Goal: Check status: Check status

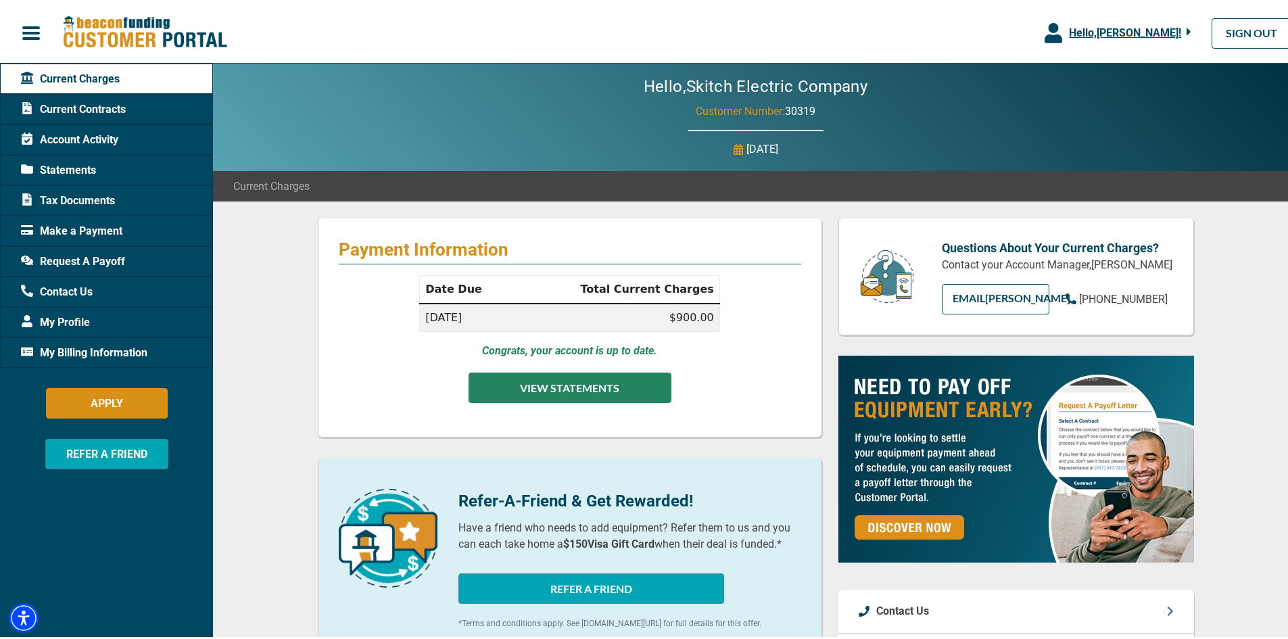
click at [560, 393] on button "VIEW STATEMENTS" at bounding box center [569, 385] width 203 height 30
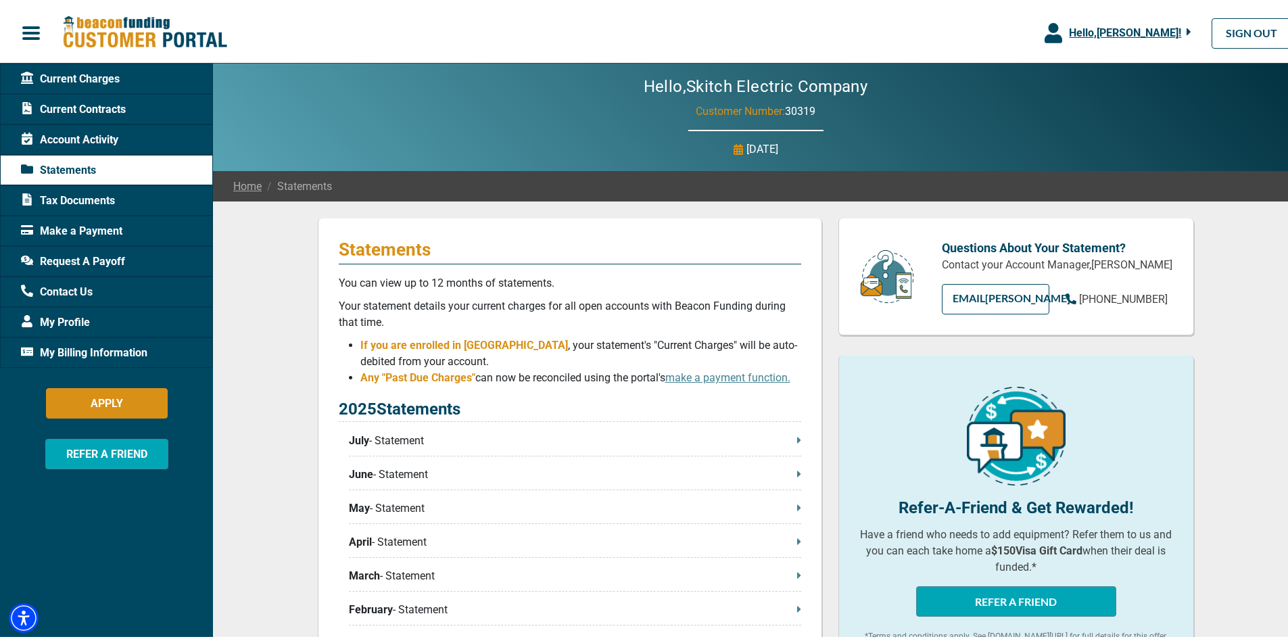
click at [796, 444] on div "Statements You can view up to 12 months of statements. Your statement details y…" at bounding box center [570, 574] width 504 height 717
click at [415, 442] on p "July - Statement" at bounding box center [575, 438] width 452 height 16
click at [91, 352] on span "My Billing Information" at bounding box center [84, 350] width 126 height 16
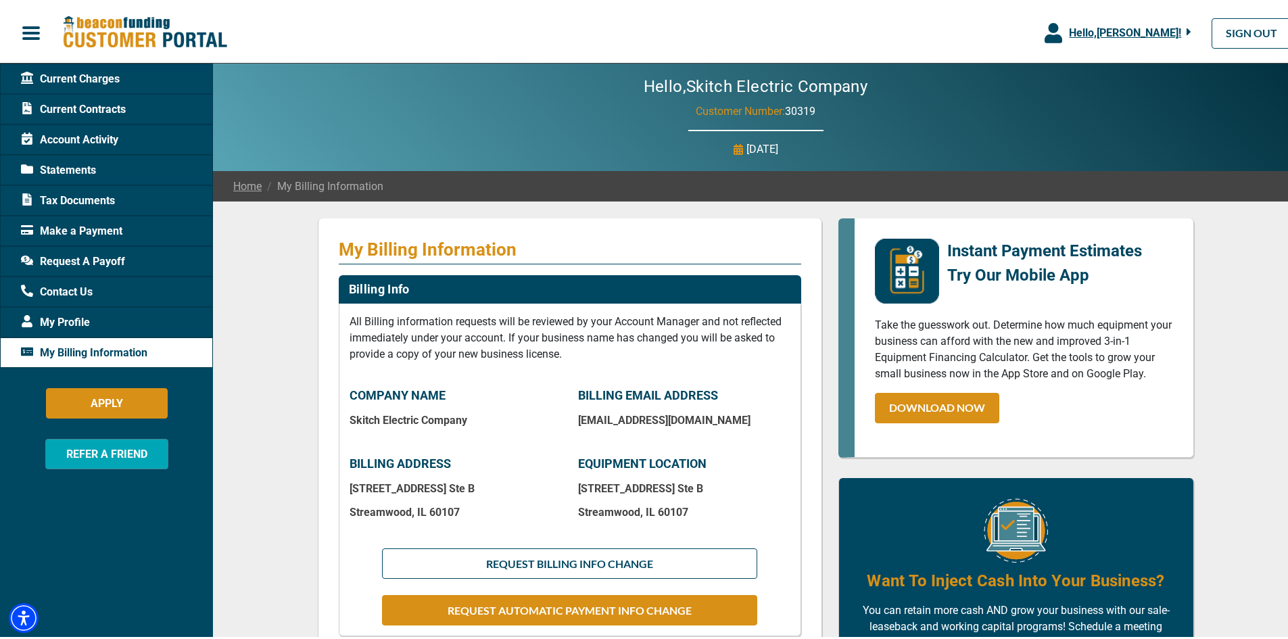
click at [63, 103] on span "Current Contracts" at bounding box center [73, 107] width 105 height 16
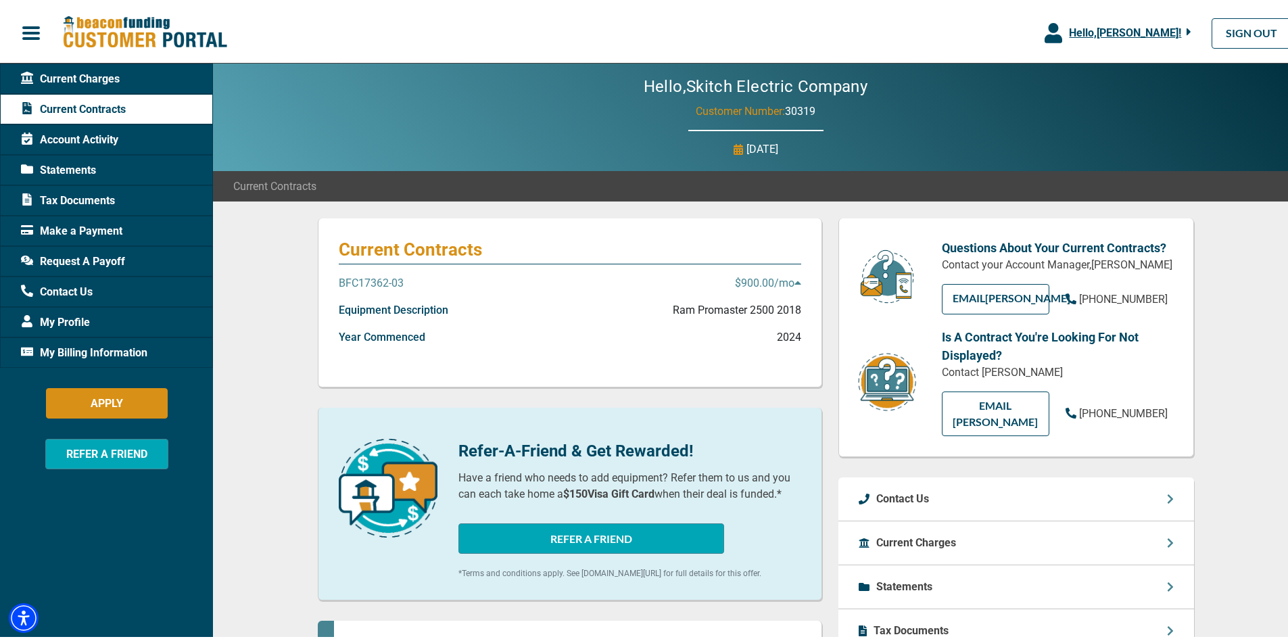
click at [717, 308] on p "Ram Promaster 2500 2018" at bounding box center [737, 307] width 128 height 16
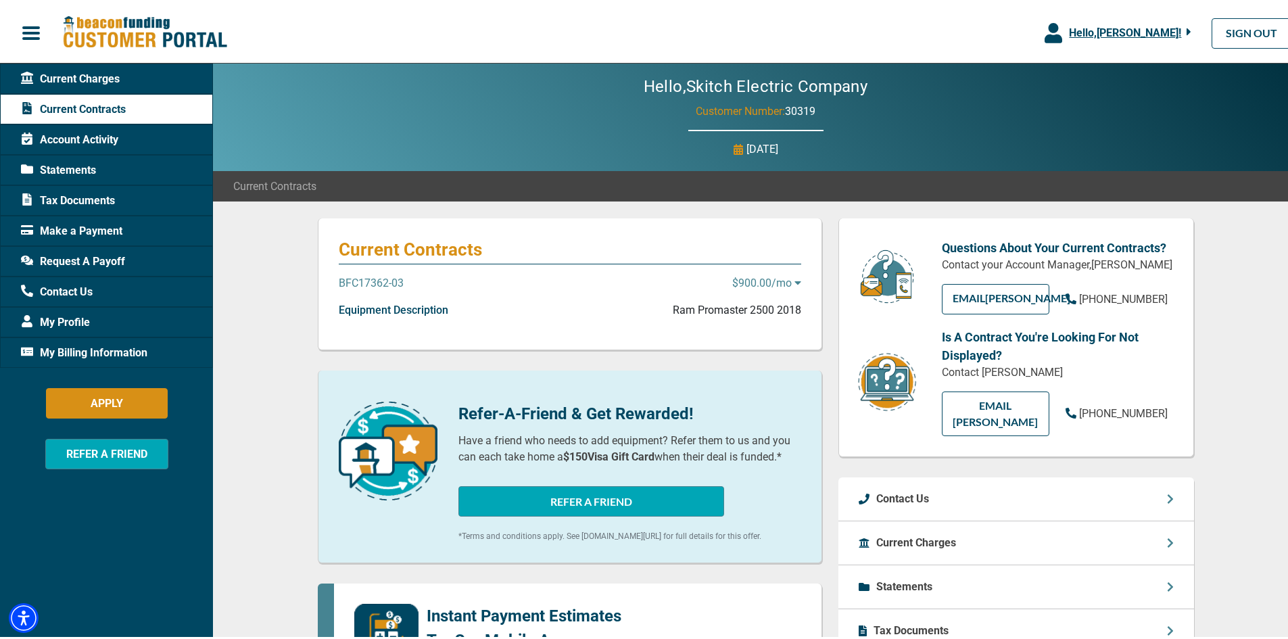
click at [717, 308] on p "Ram Promaster 2500 2018" at bounding box center [737, 307] width 128 height 16
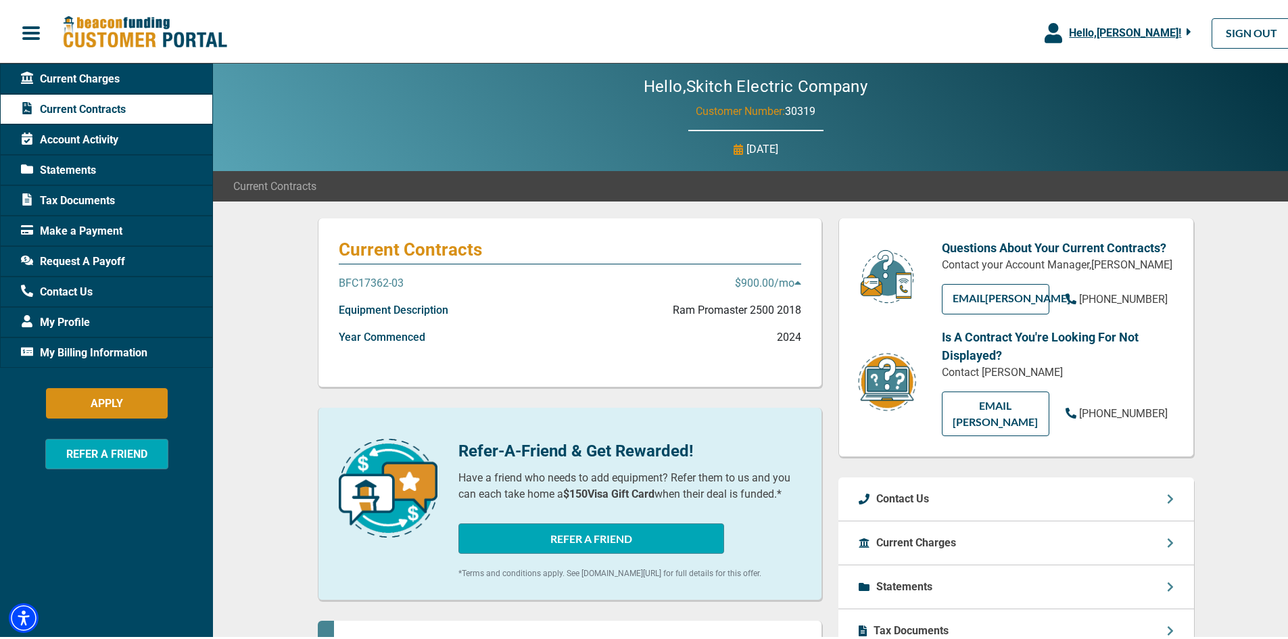
click at [379, 283] on p "BFC17362-03" at bounding box center [371, 280] width 65 height 16
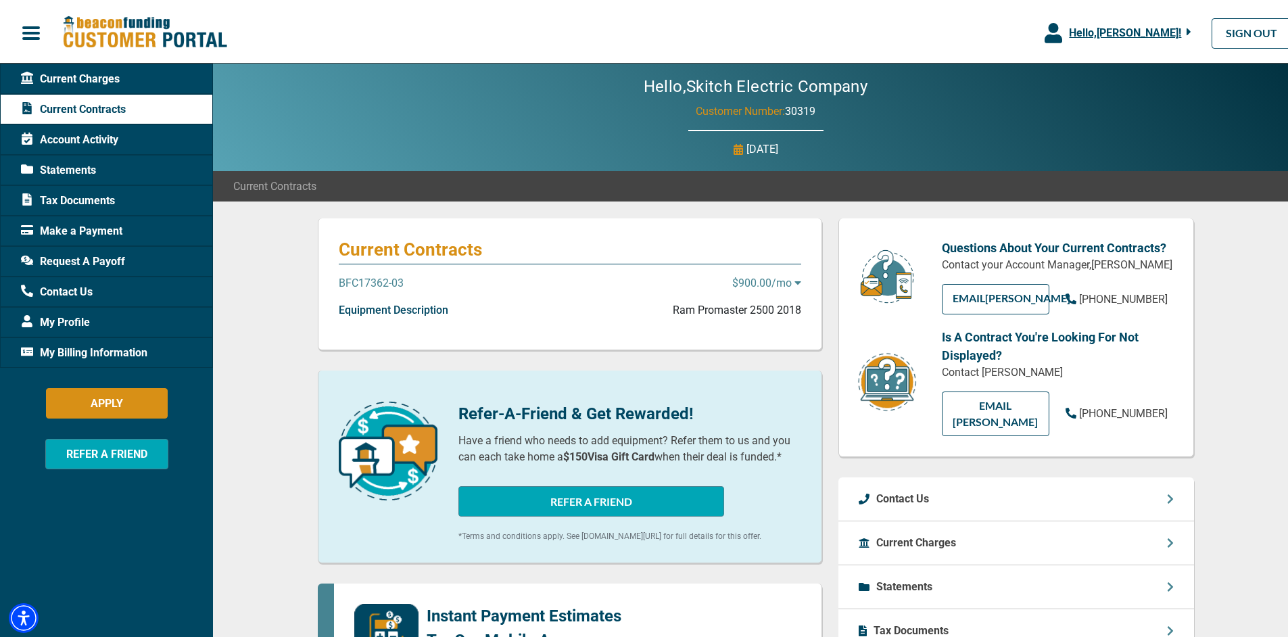
click at [379, 283] on p "BFC17362-03" at bounding box center [371, 280] width 65 height 16
